Goal: Use online tool/utility

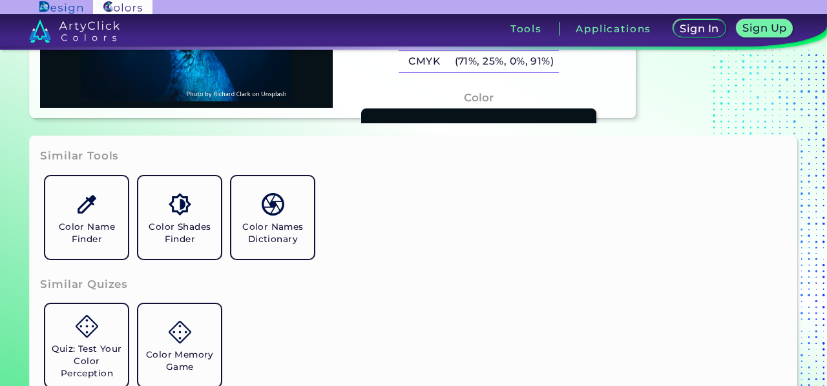
scroll to position [41, 0]
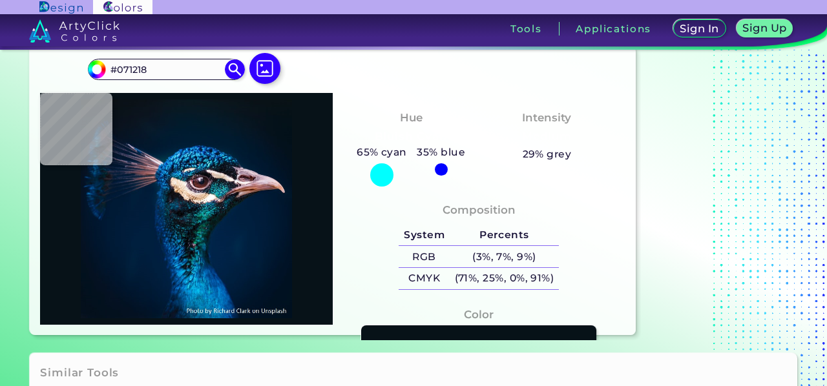
type input "#161c2a"
type input "#161C2A"
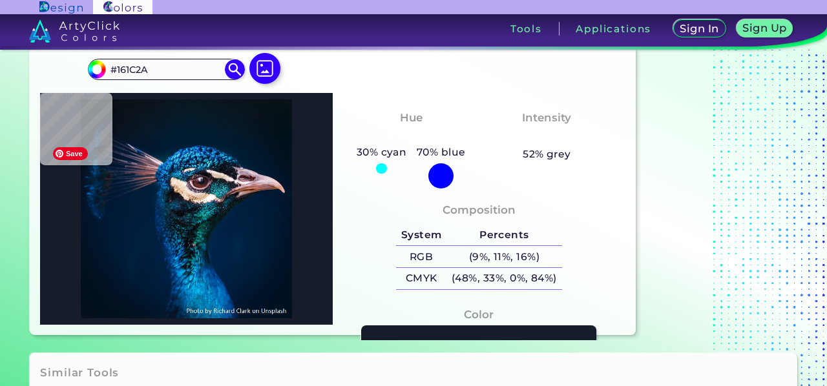
type input "#042132"
type input "#032236"
type input "#012447"
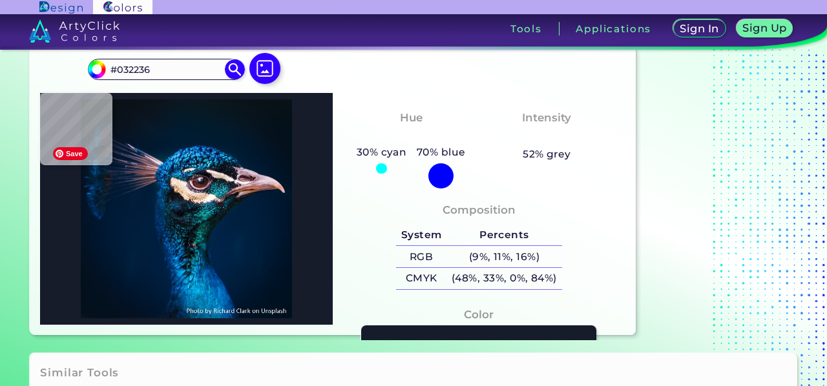
type input "#012447"
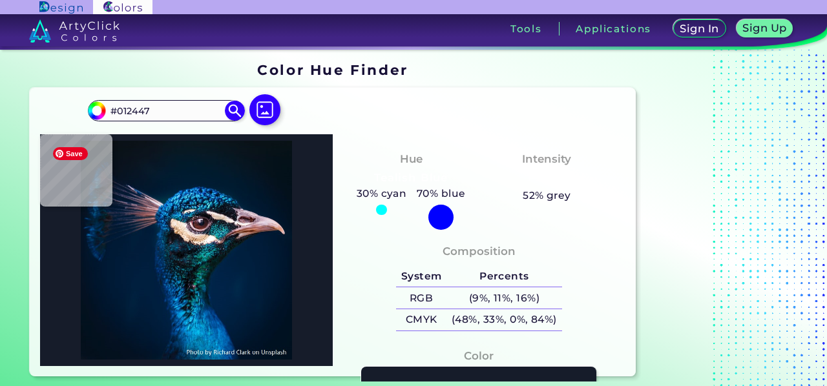
type input "#042036"
type input "#0c1620"
type input "#0C1620"
type input "#07212d"
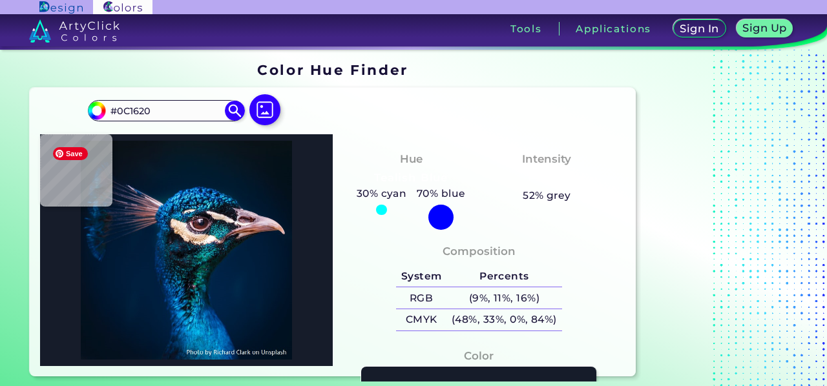
type input "#07212D"
type input "#051e31"
type input "#051E31"
type input "#041e2b"
type input "#041E2B"
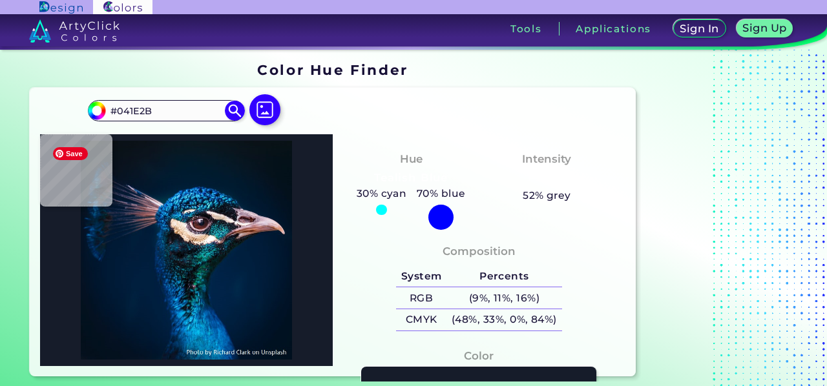
type input "#091c29"
type input "#091C29"
type input "#0d1c29"
type input "#0D1C29"
type input "#001d39"
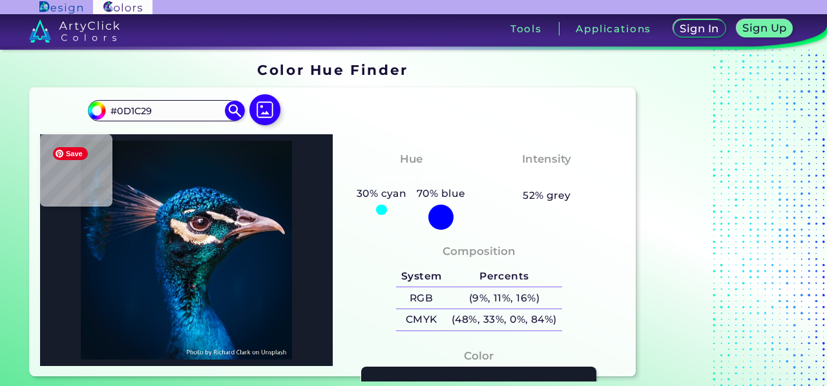
type input "#001D39"
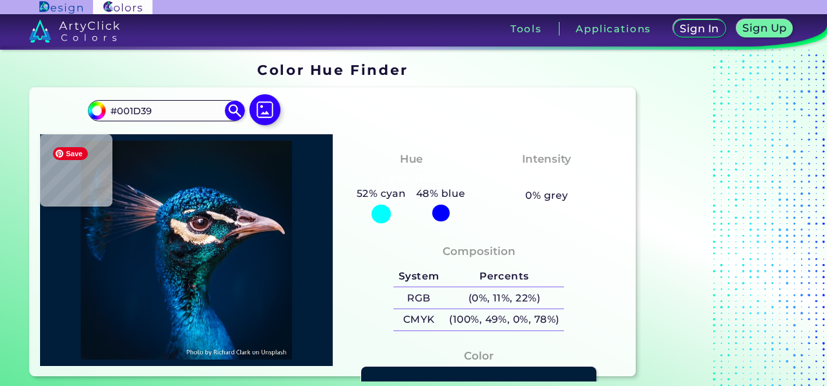
type input "#09111c"
type input "#09111C"
type input "#091219"
type input "#0c1117"
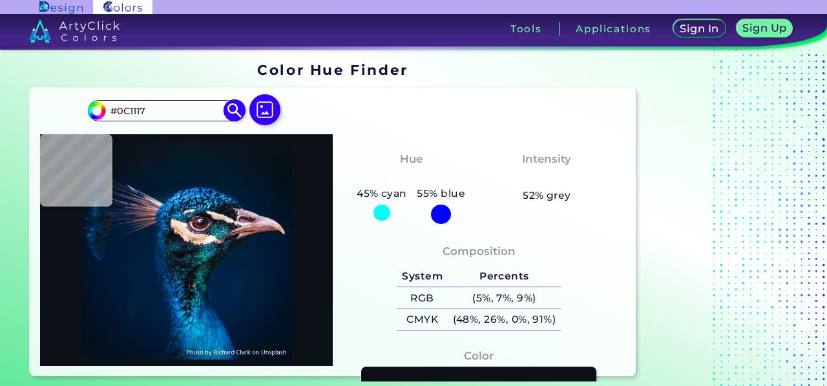
click at [158, 115] on input "#0C1117" at bounding box center [166, 110] width 120 height 17
drag, startPoint x: 160, startPoint y: 109, endPoint x: 57, endPoint y: 96, distance: 104.1
click at [57, 96] on div "#0c1117 #0C1117 Acadia ◉ Acid Green ◉ Aero Blue ◉ Alabaster ◉ Albescent White ◉…" at bounding box center [332, 232] width 605 height 289
type input "urbane bronze"
